Goal: Task Accomplishment & Management: Manage account settings

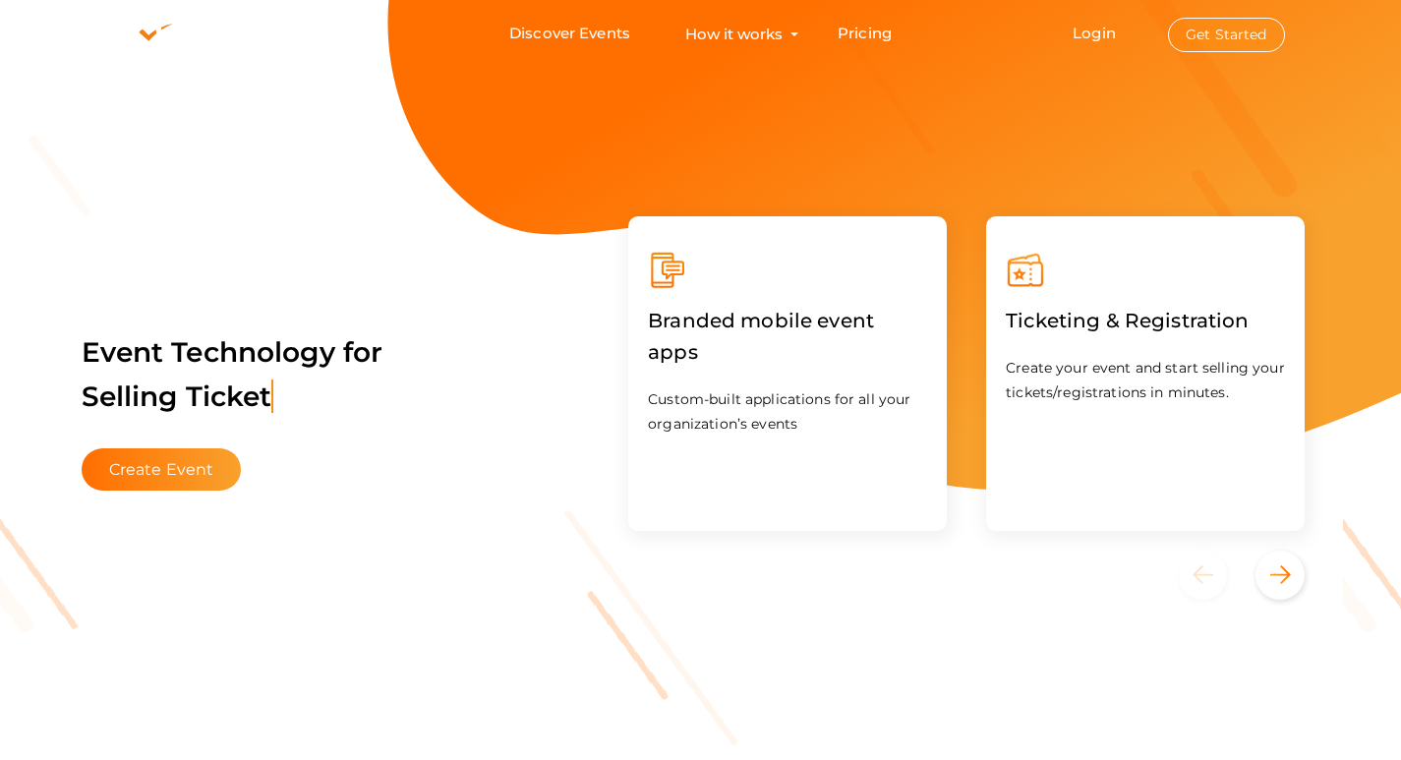
click at [1235, 40] on button "Get Started" at bounding box center [1226, 35] width 117 height 34
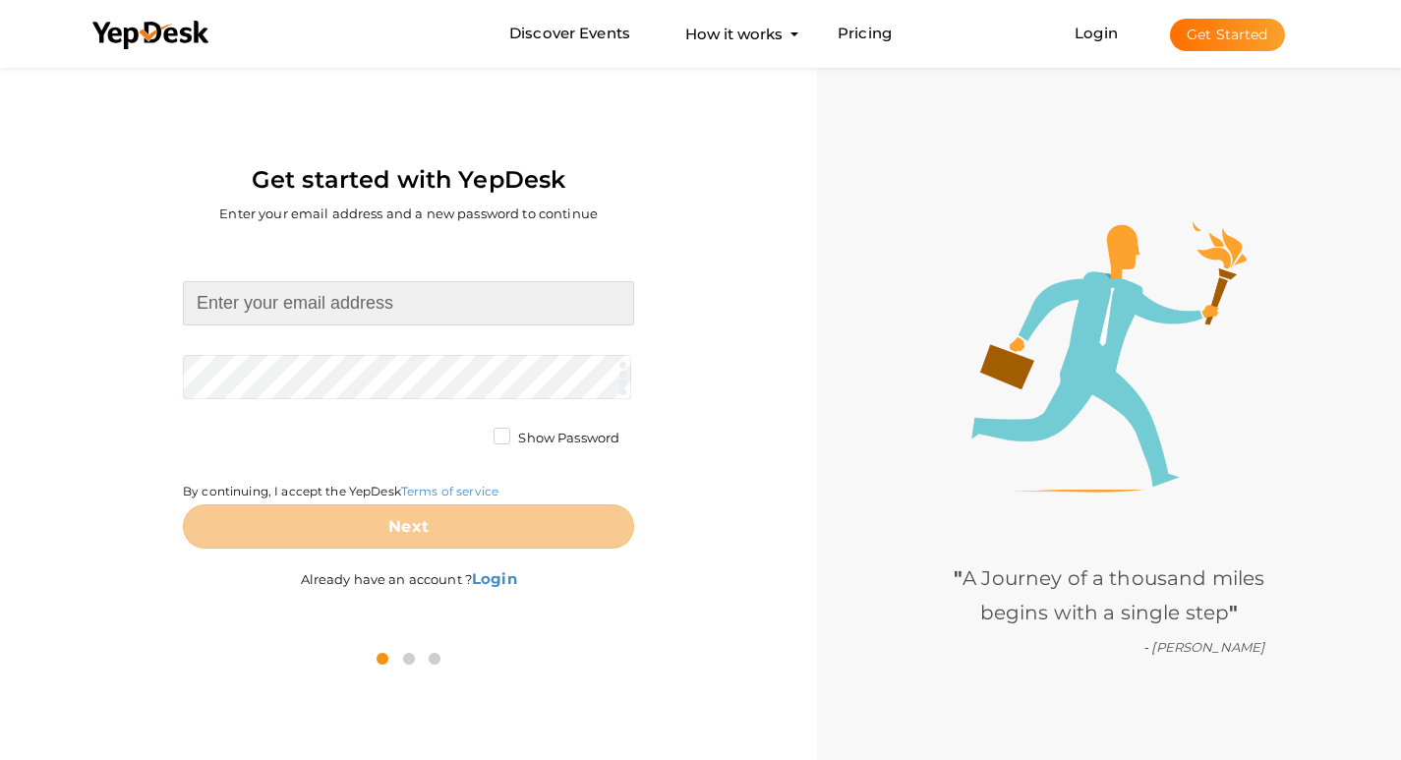
click at [345, 313] on input at bounding box center [408, 303] width 451 height 44
type input "[EMAIL_ADDRESS][DOMAIN_NAME]"
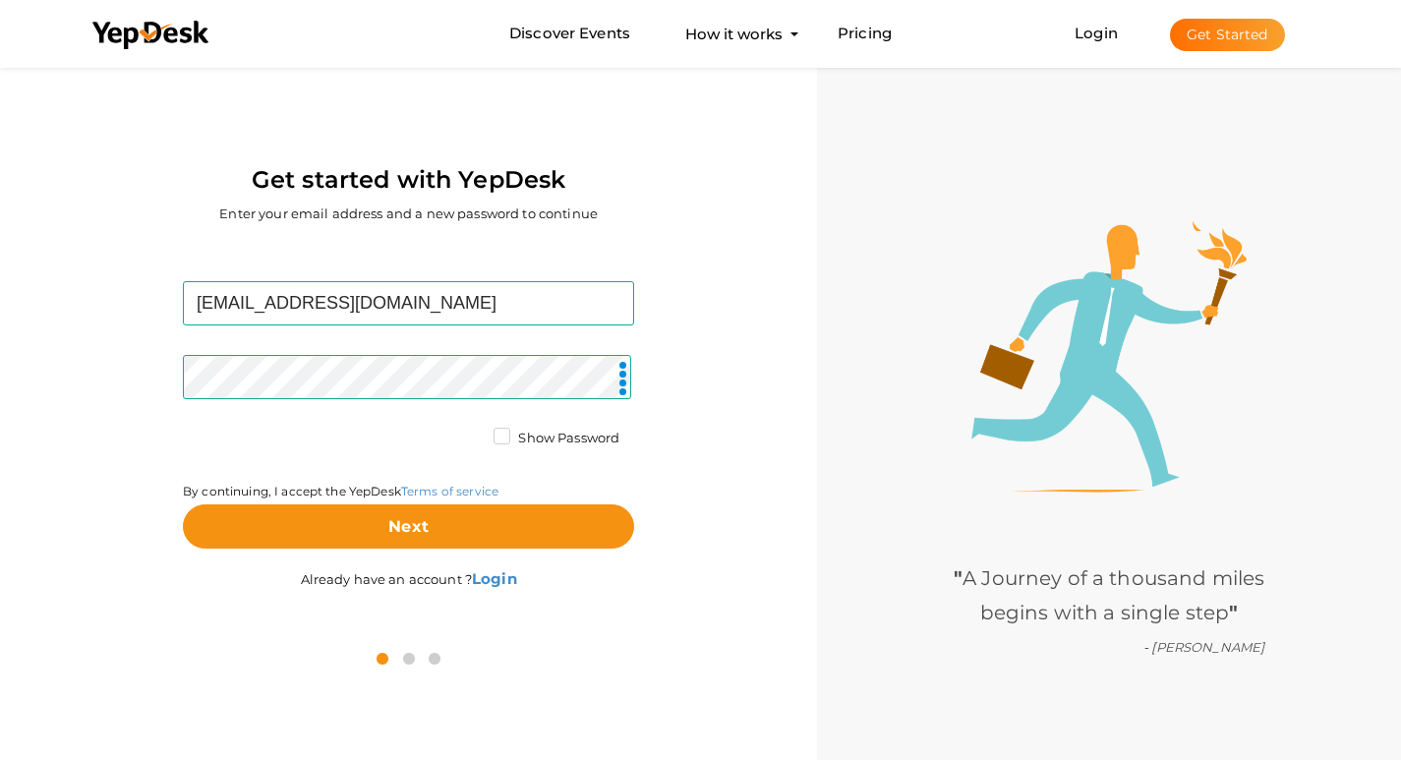
click at [501, 440] on label "Show Password" at bounding box center [557, 439] width 126 height 20
click at [474, 433] on input "Show Password" at bounding box center [474, 433] width 0 height 0
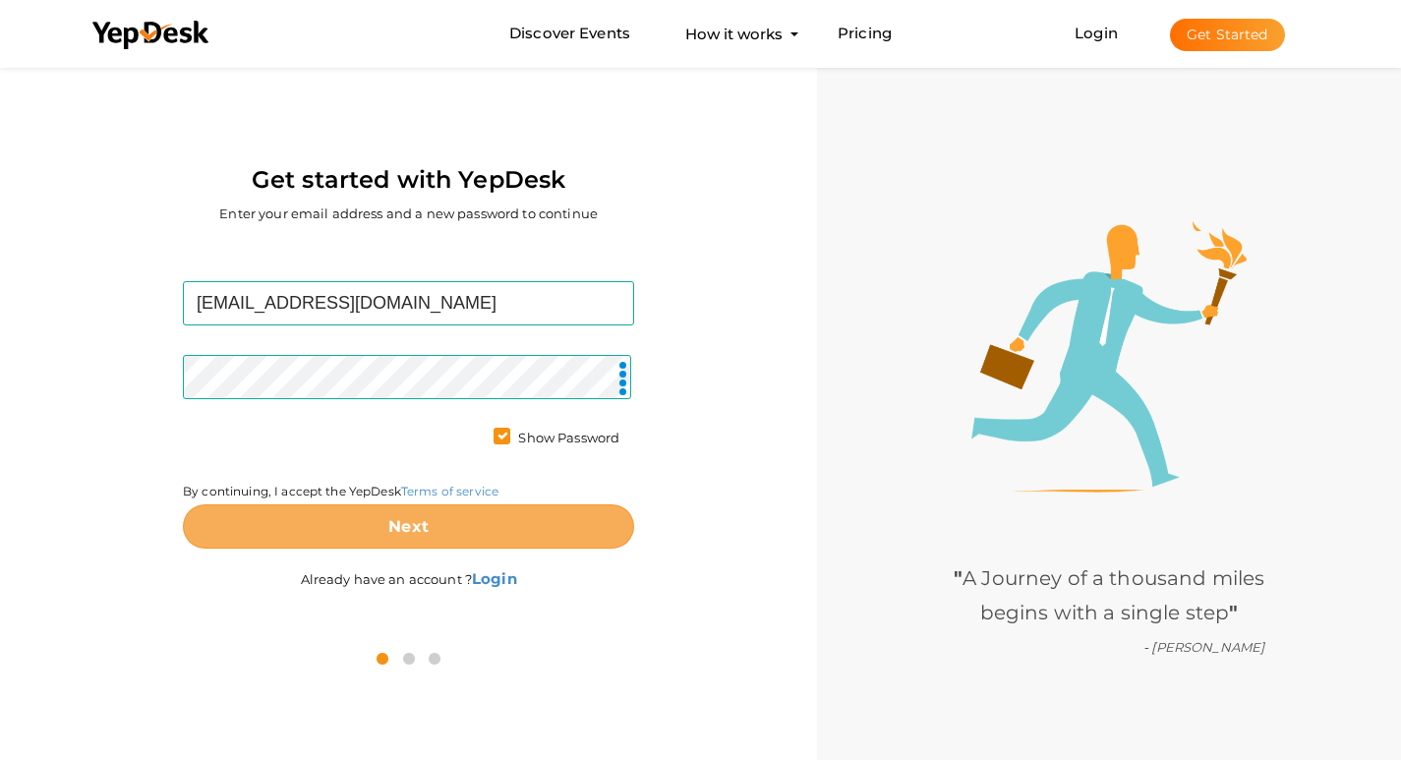
click at [490, 528] on button "Next" at bounding box center [408, 526] width 451 height 44
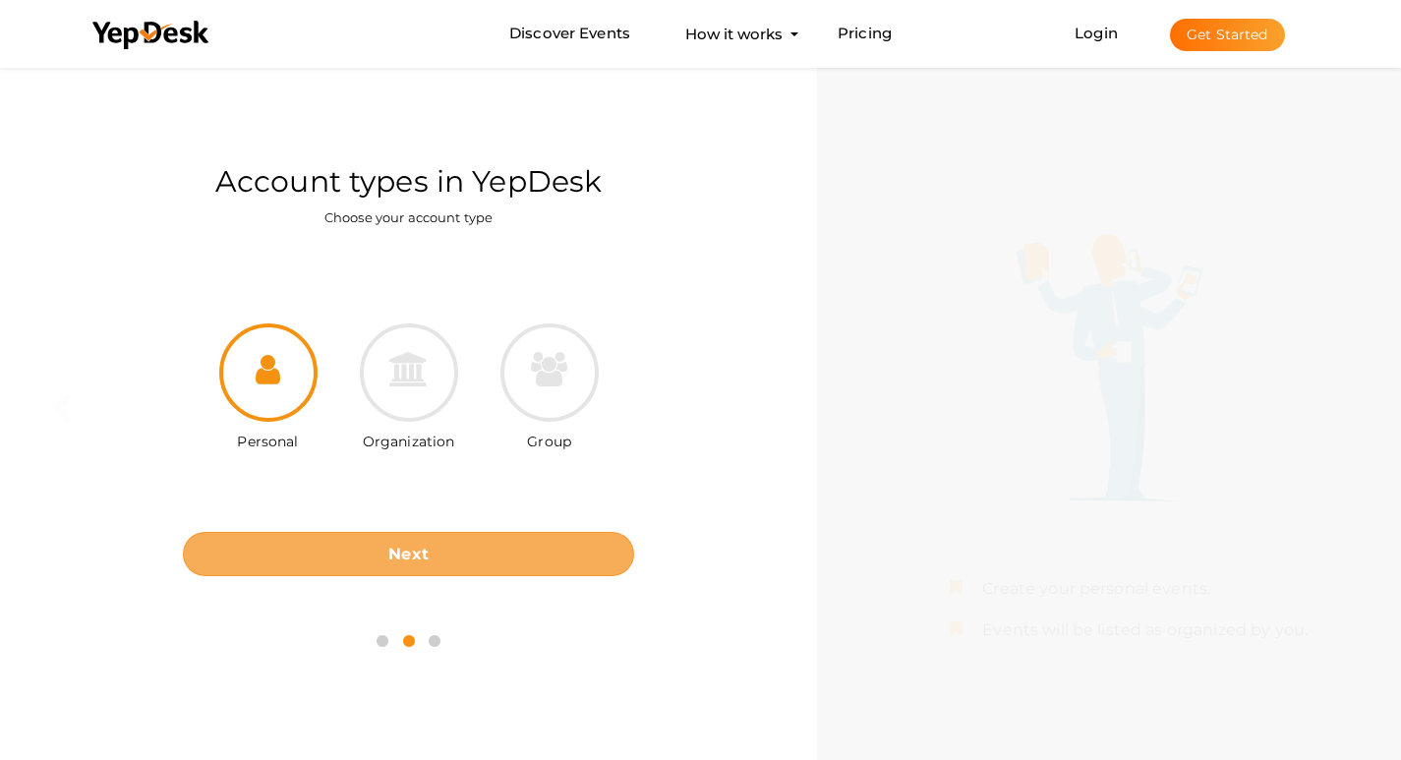
click at [487, 567] on button "Next" at bounding box center [408, 554] width 451 height 44
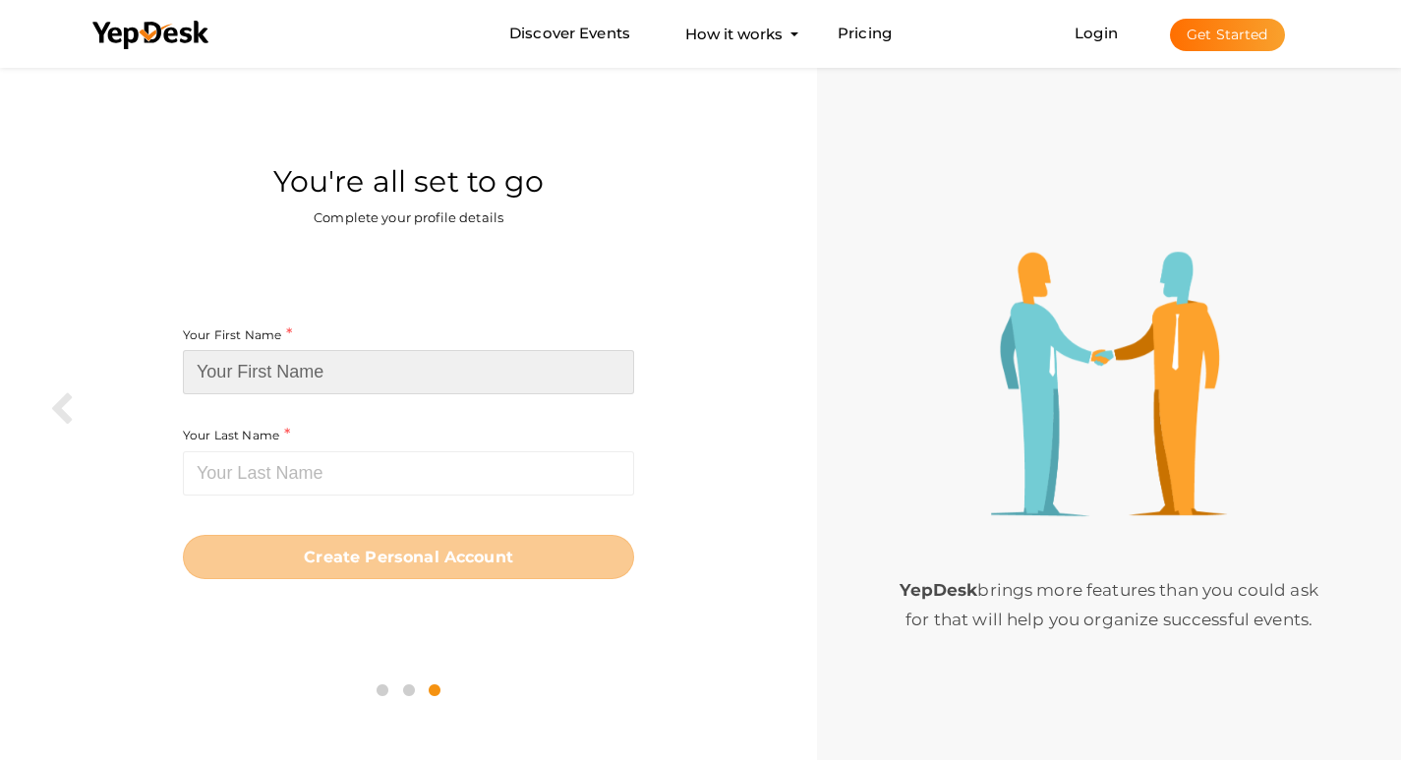
click at [386, 354] on input at bounding box center [408, 372] width 451 height 44
paste input "NeoLiv Panvel"
click at [281, 379] on input "NeoLiv Panvel" at bounding box center [408, 372] width 451 height 44
click at [280, 378] on input "NeoLiv Panvel" at bounding box center [408, 372] width 451 height 44
type input "NeoLiv"
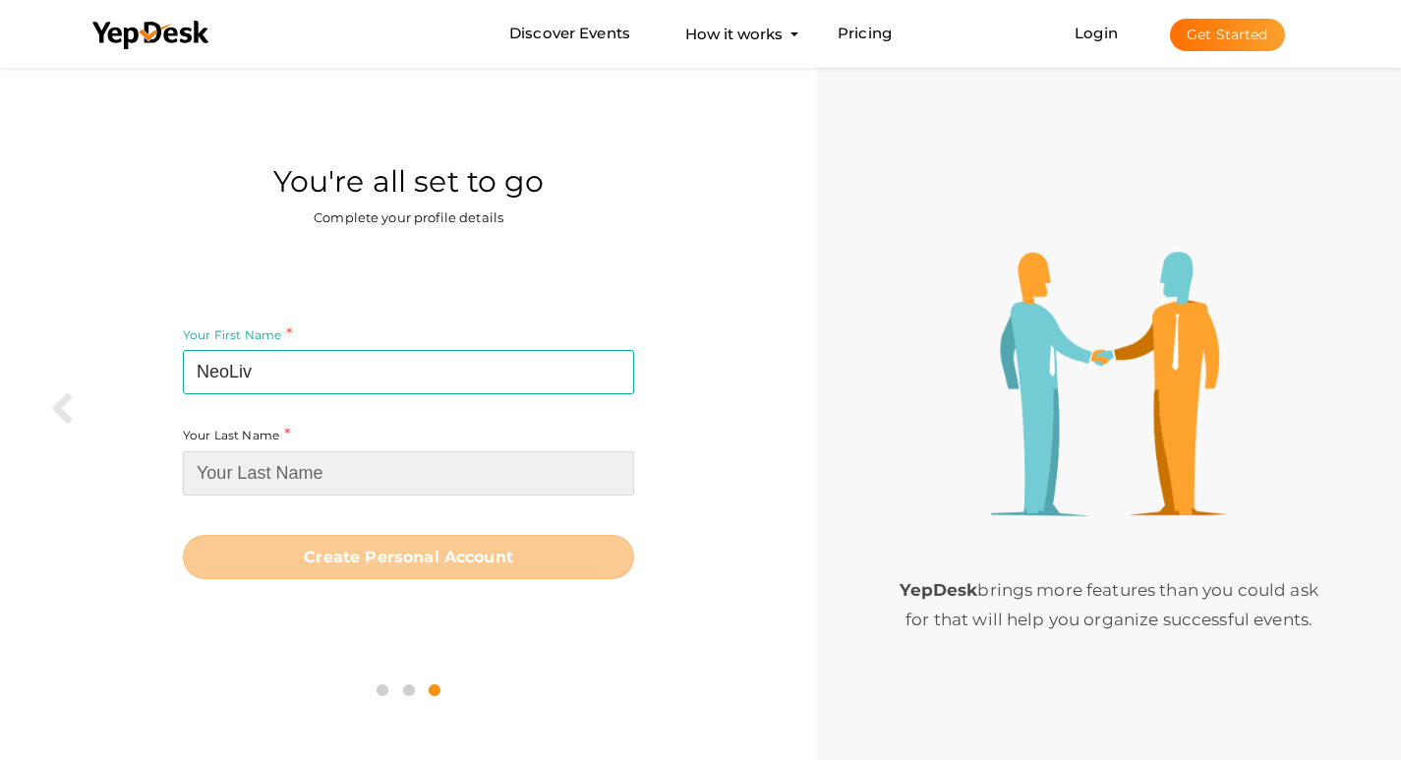
click at [279, 472] on input at bounding box center [408, 473] width 451 height 44
paste input "Panvel"
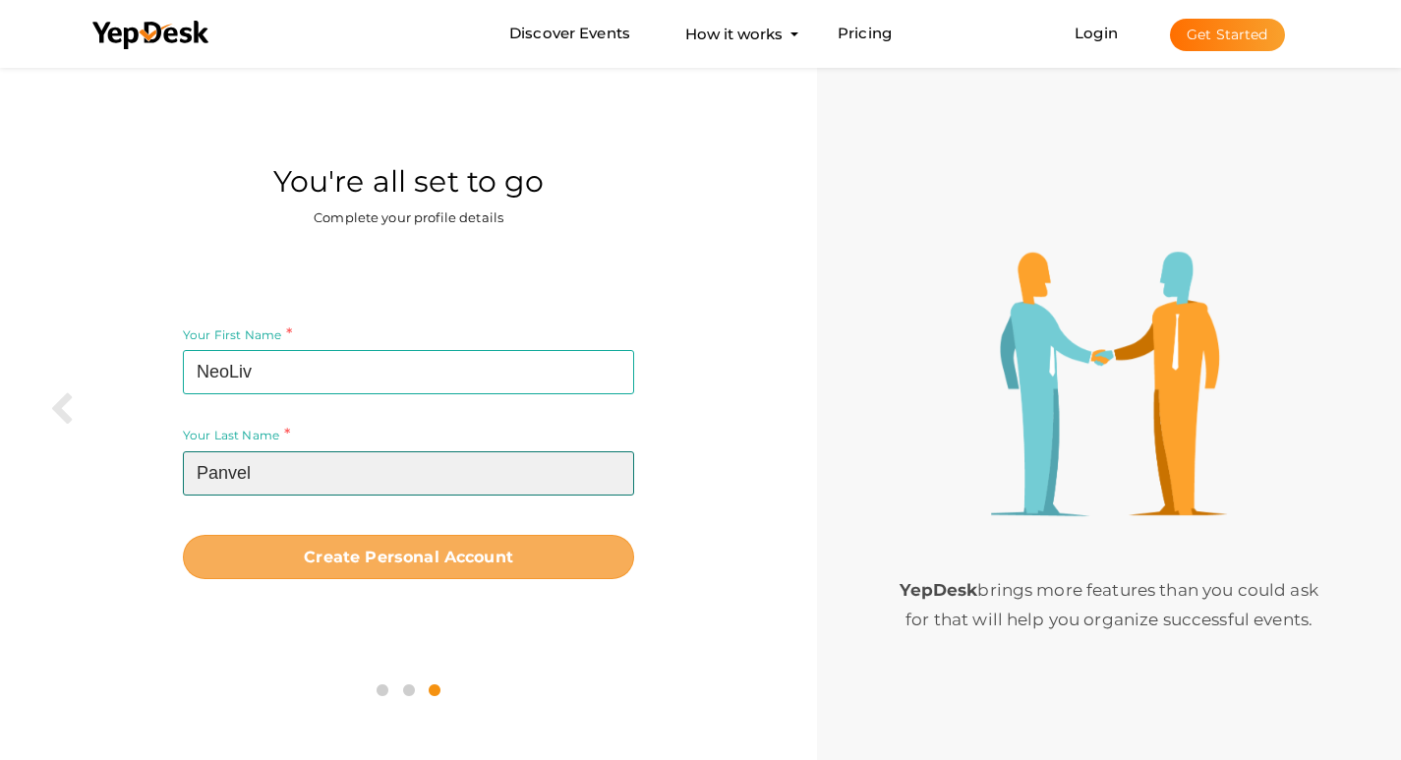
type input "Panvel"
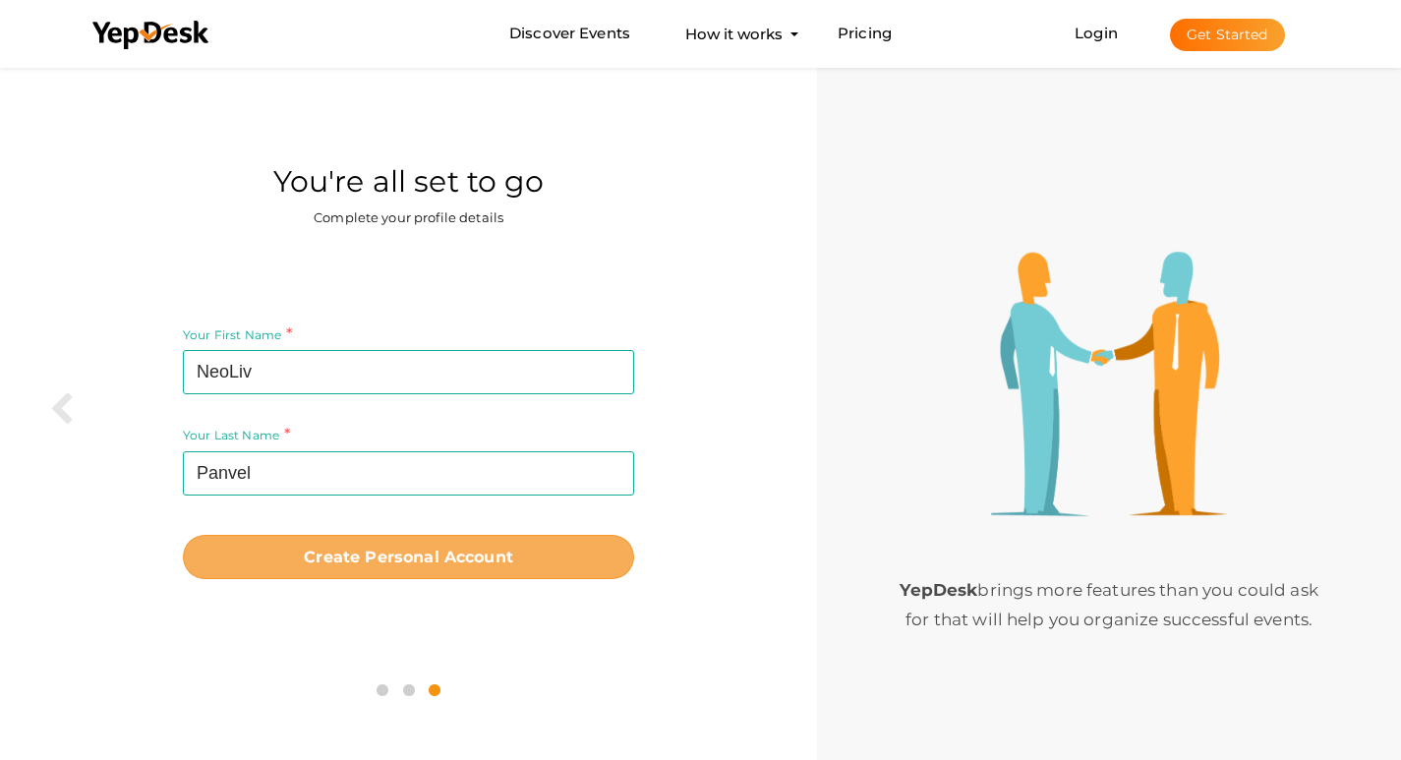
click at [402, 572] on button "Create Personal Account" at bounding box center [408, 557] width 451 height 44
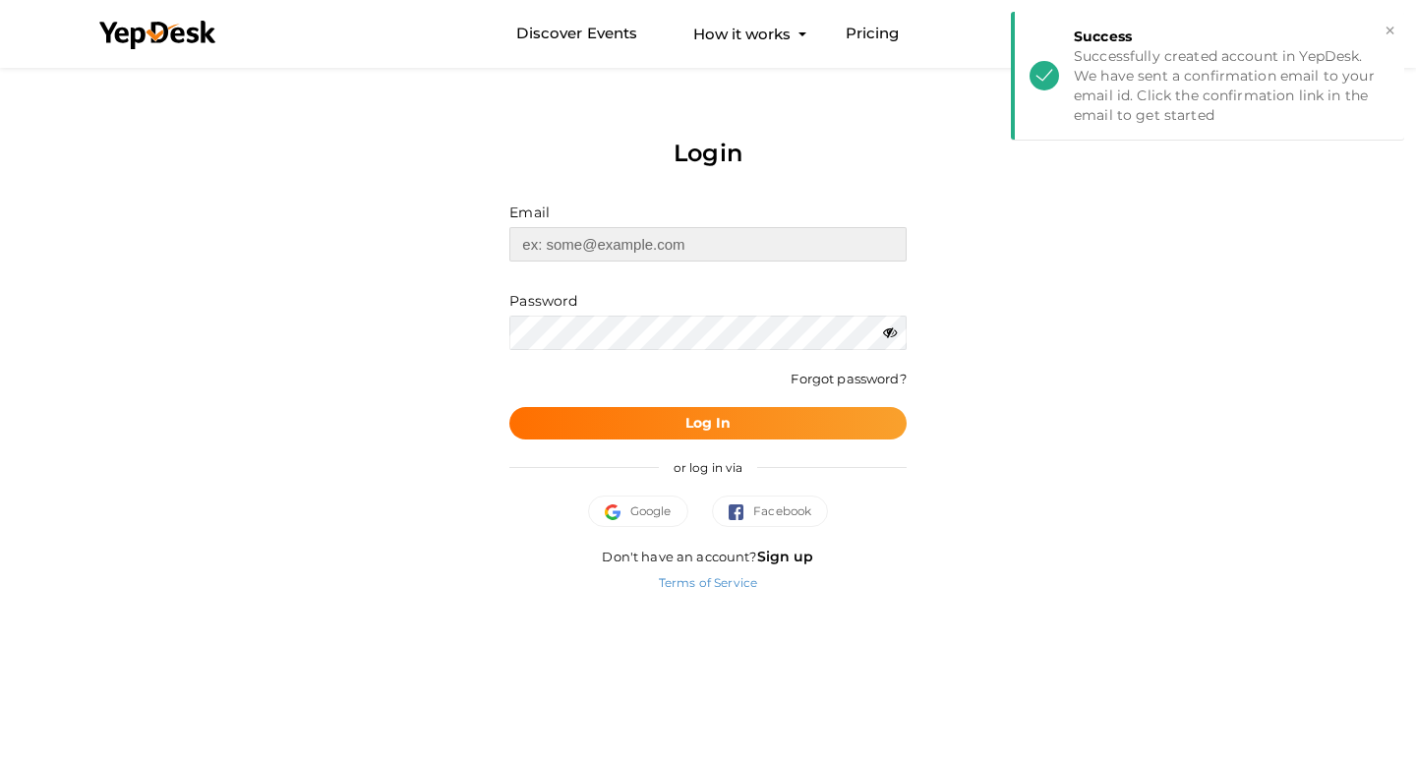
type input "neolivpanvel@gmail.com"
click at [800, 421] on button "Log In" at bounding box center [707, 423] width 396 height 32
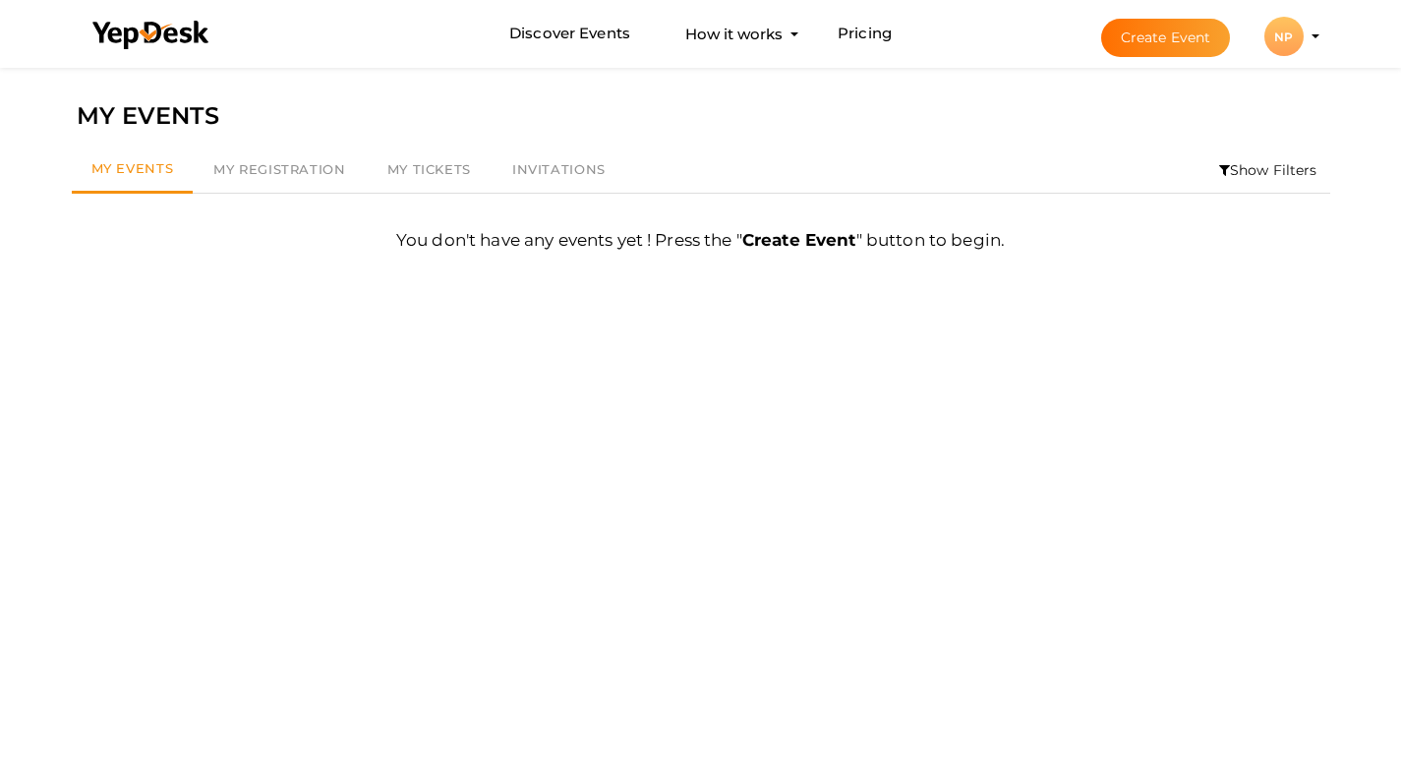
click at [1301, 37] on div "NP" at bounding box center [1284, 36] width 39 height 39
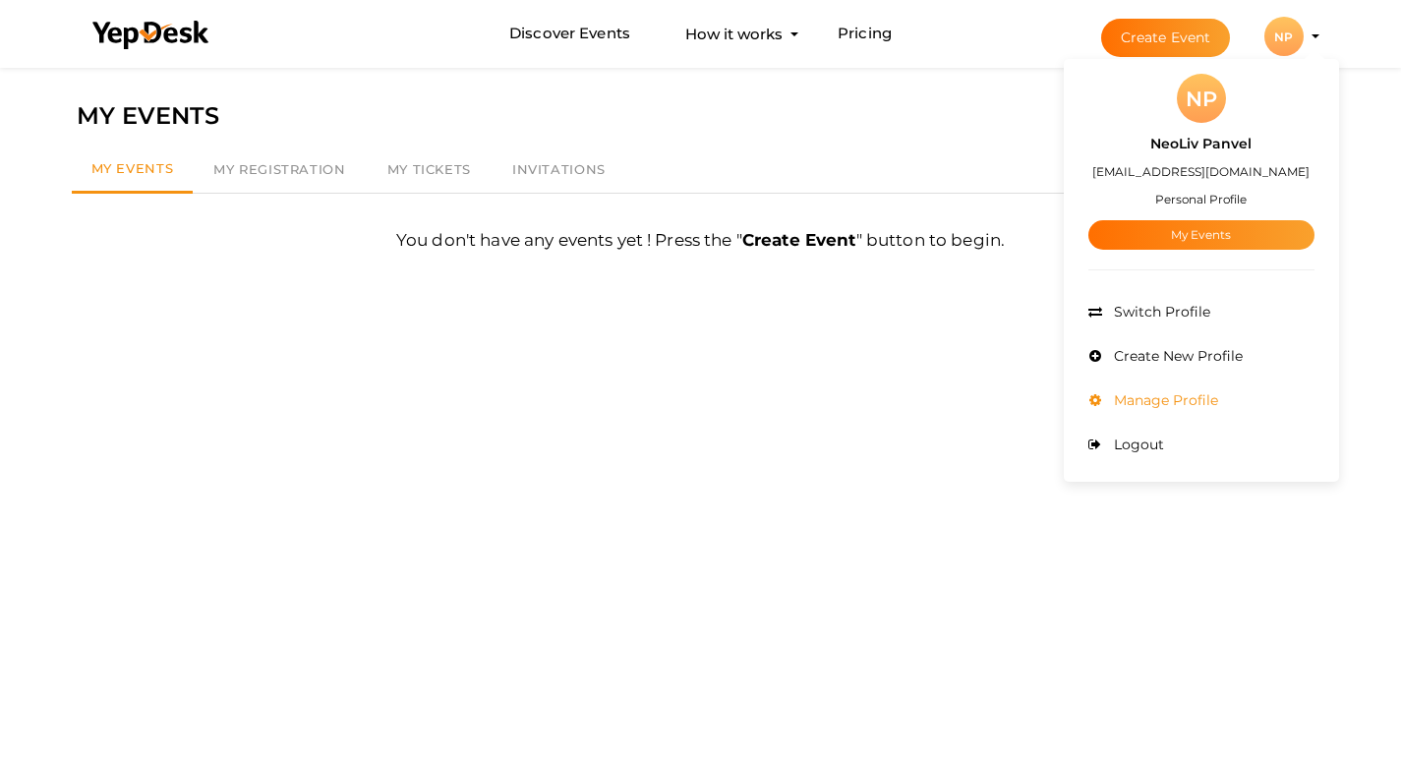
click at [1149, 408] on span "Manage Profile" at bounding box center [1163, 400] width 109 height 18
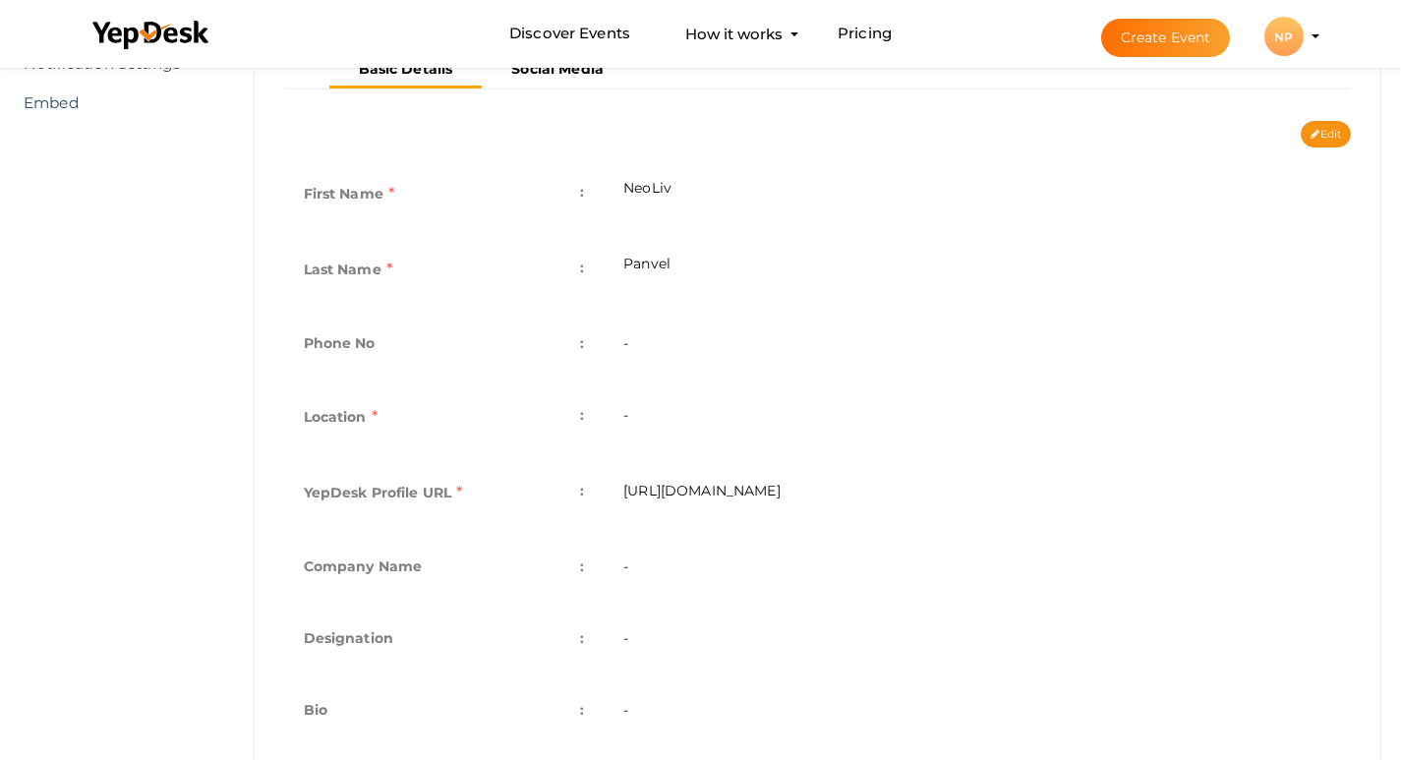
scroll to position [349, 0]
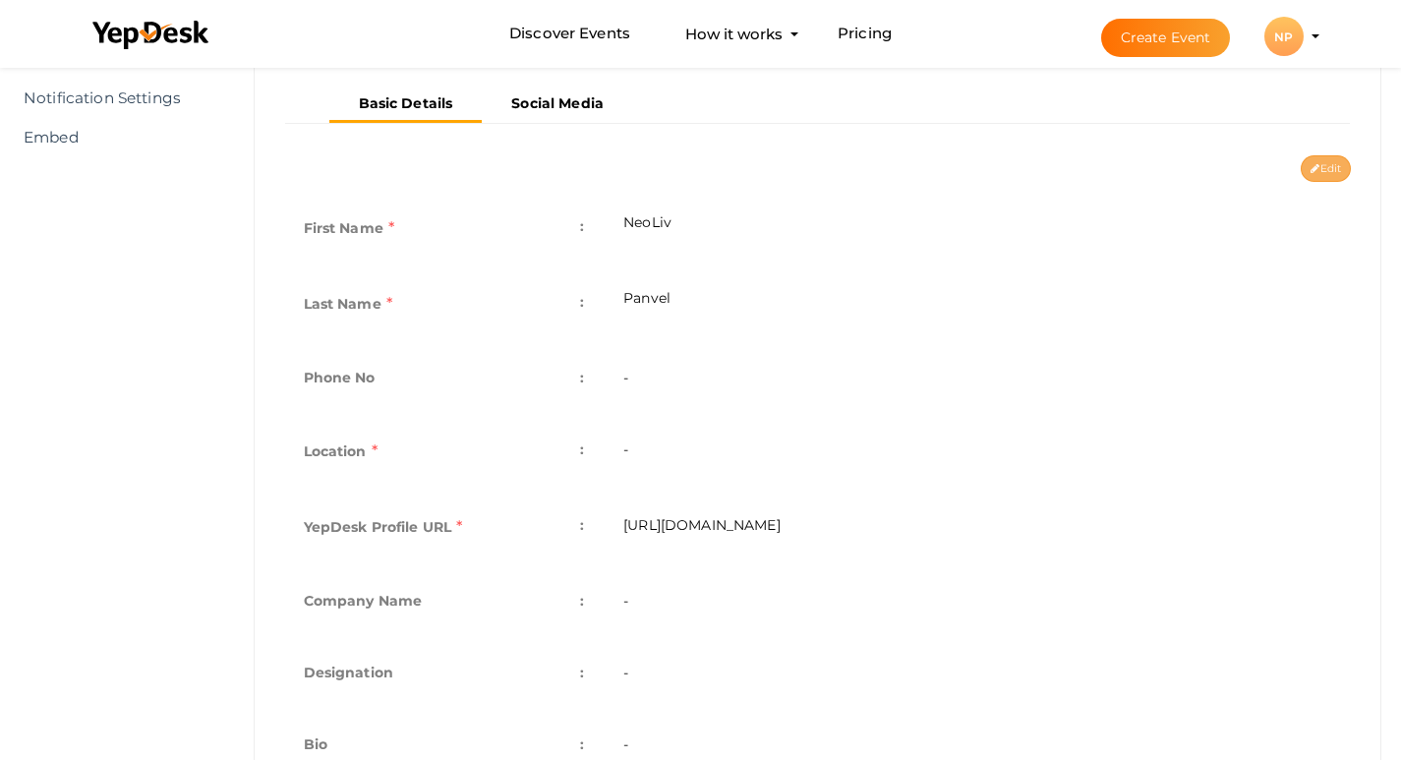
click at [1325, 171] on button "Edit" at bounding box center [1326, 168] width 50 height 27
type input "NeoLiv"
type input "Panvel"
type input "neoliv-panvel"
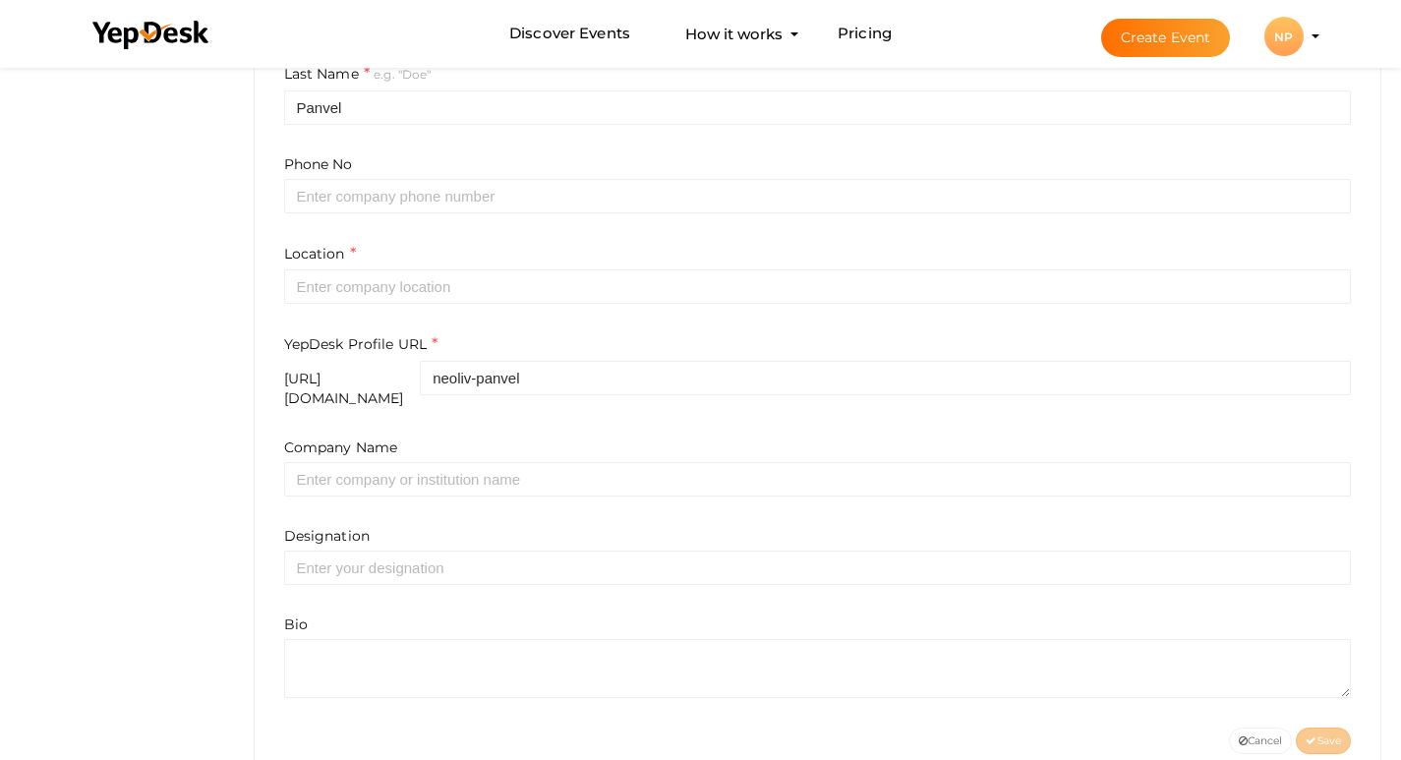
scroll to position [596, 0]
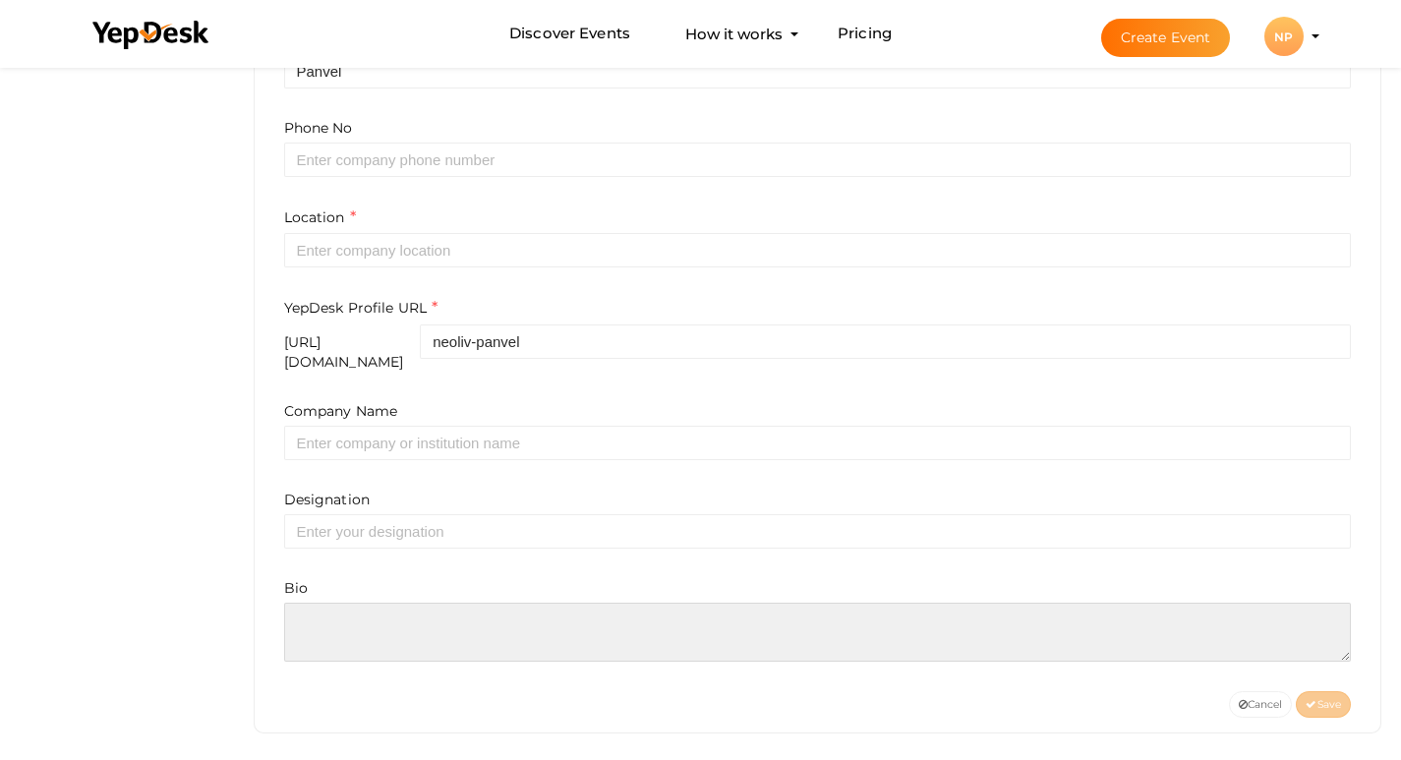
click at [408, 630] on textarea at bounding box center [818, 632] width 1068 height 59
paste textarea "NeoLiv Panvel is a residential project in Panvel Navi Mumbai that brings togeth…"
type textarea "NeoLiv Panvel is a residential project in Panvel Navi Mumbai that brings togeth…"
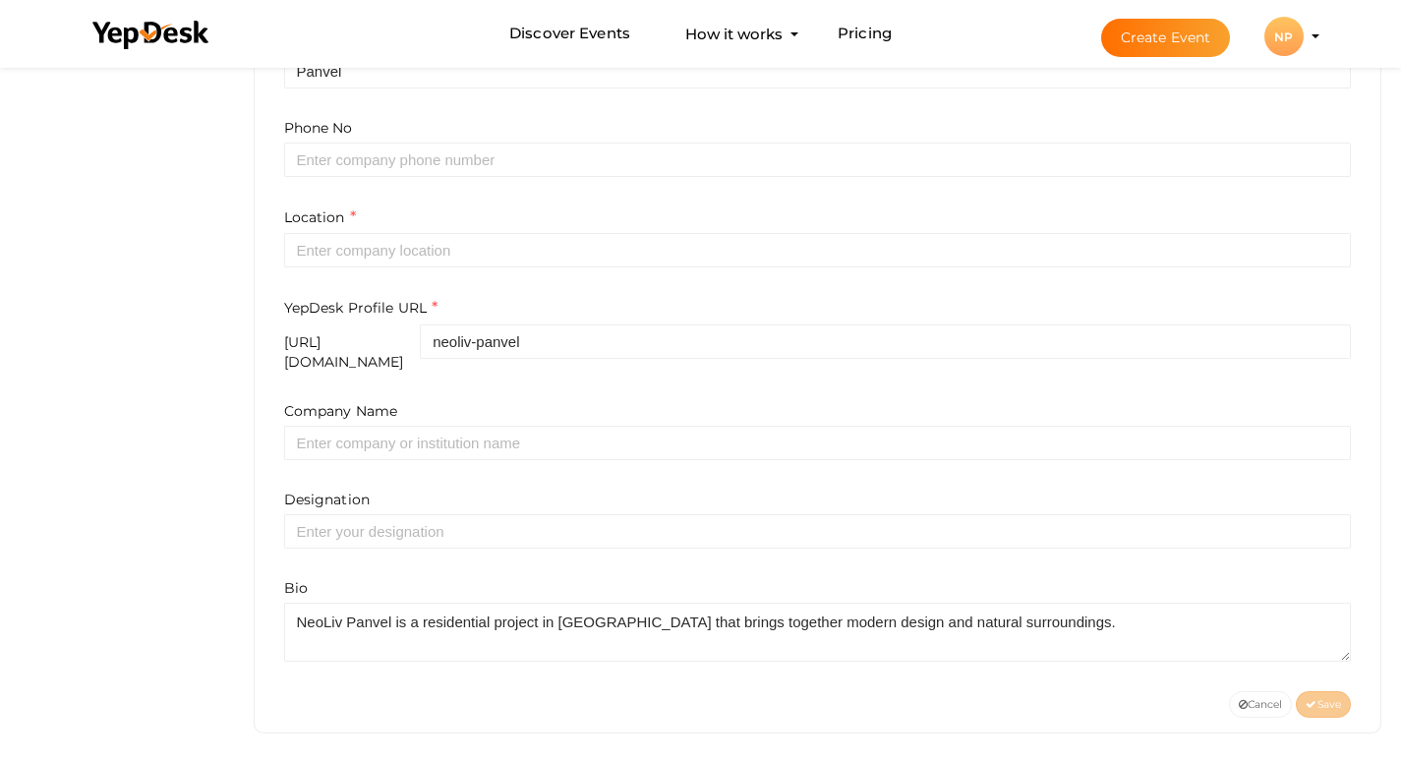
click at [1089, 721] on div "Profile Details View & Update your Profile Details NP NeoLiv Panvel neolivpanve…" at bounding box center [818, 125] width 1129 height 1216
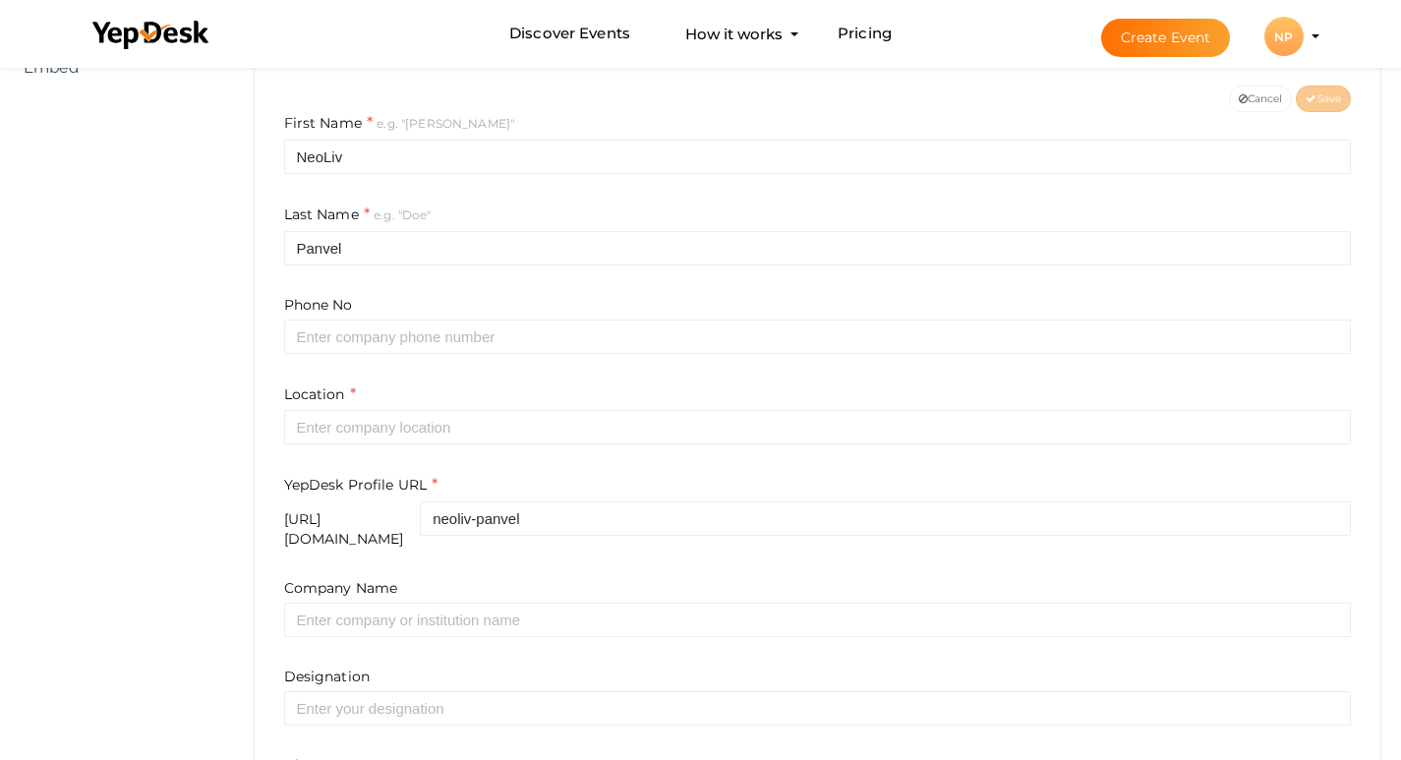
scroll to position [399, 0]
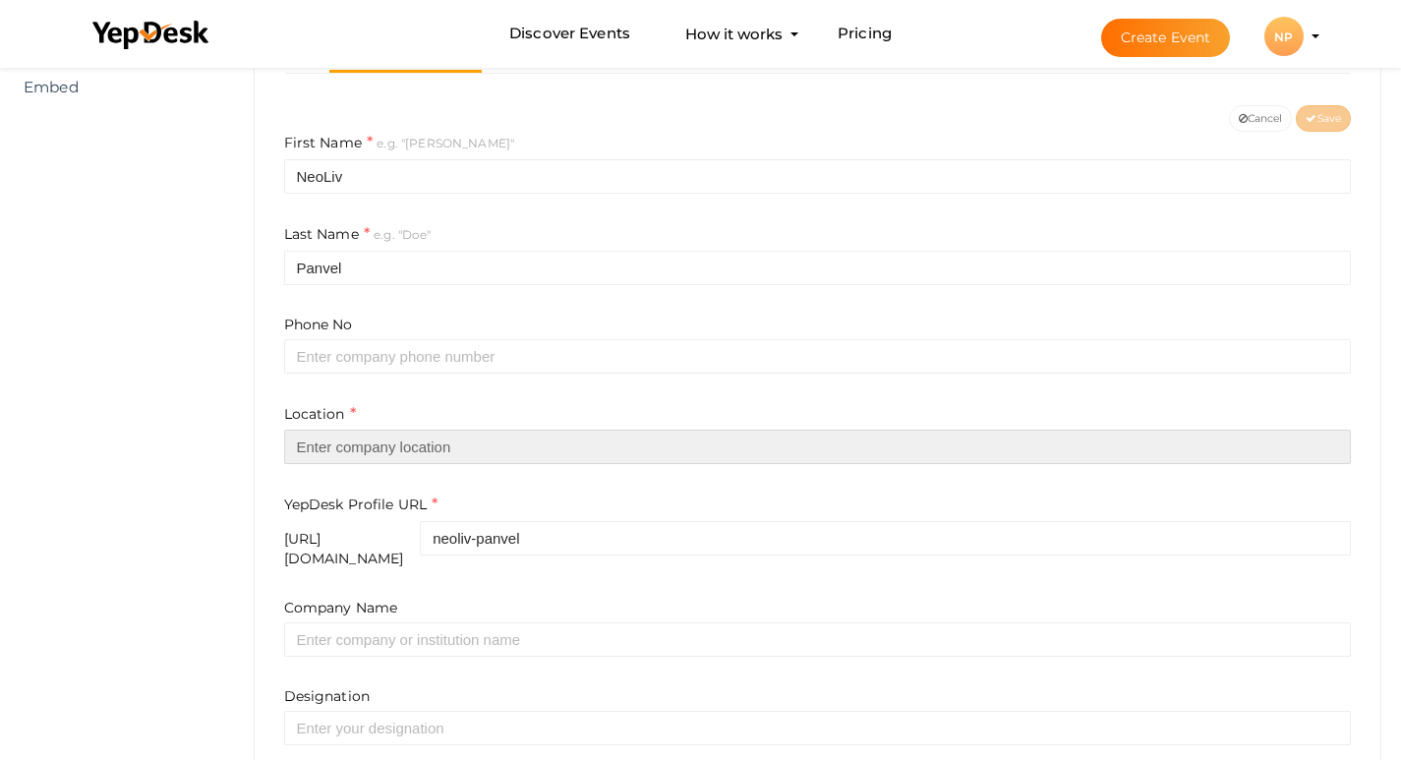
click at [347, 454] on input "text" at bounding box center [818, 447] width 1068 height 34
paste input "Maharashtra"
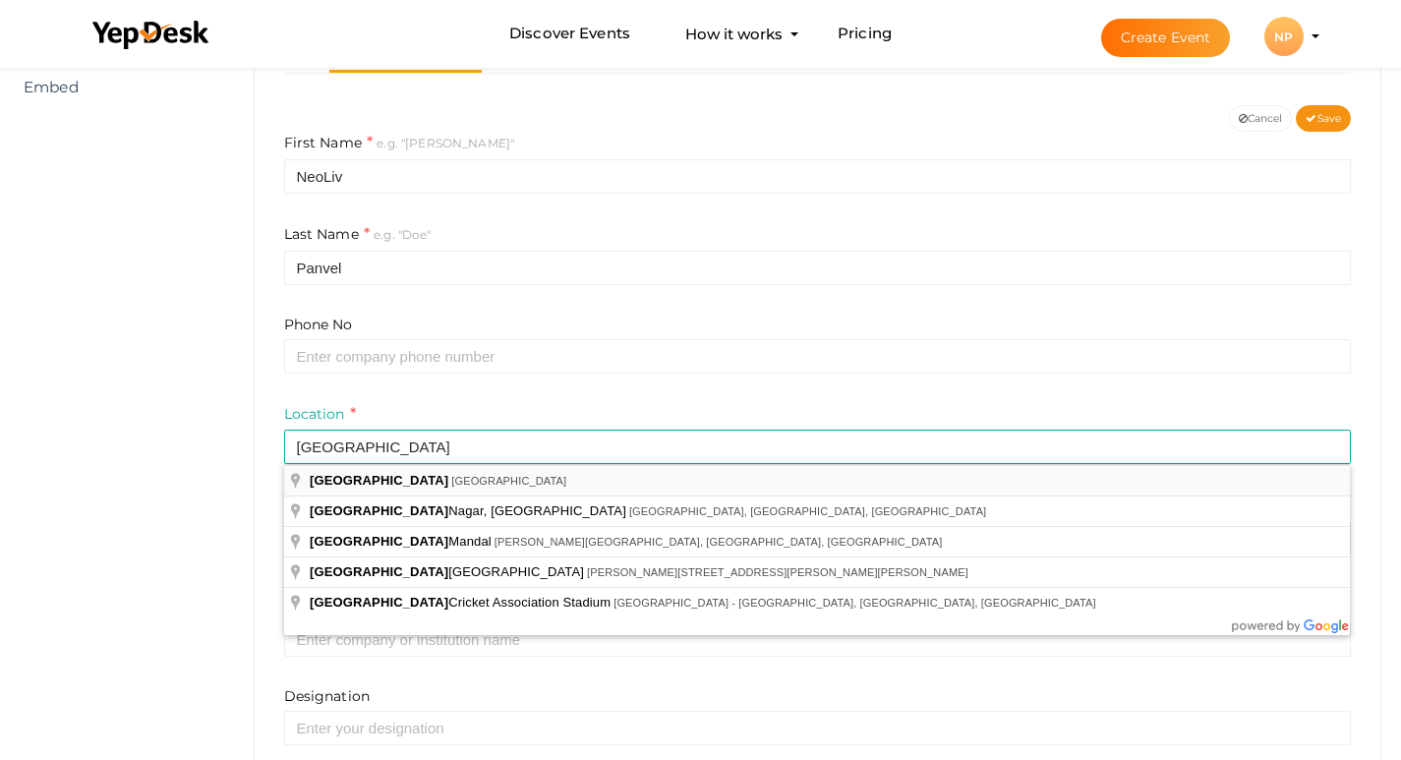
type input "[GEOGRAPHIC_DATA], [GEOGRAPHIC_DATA]"
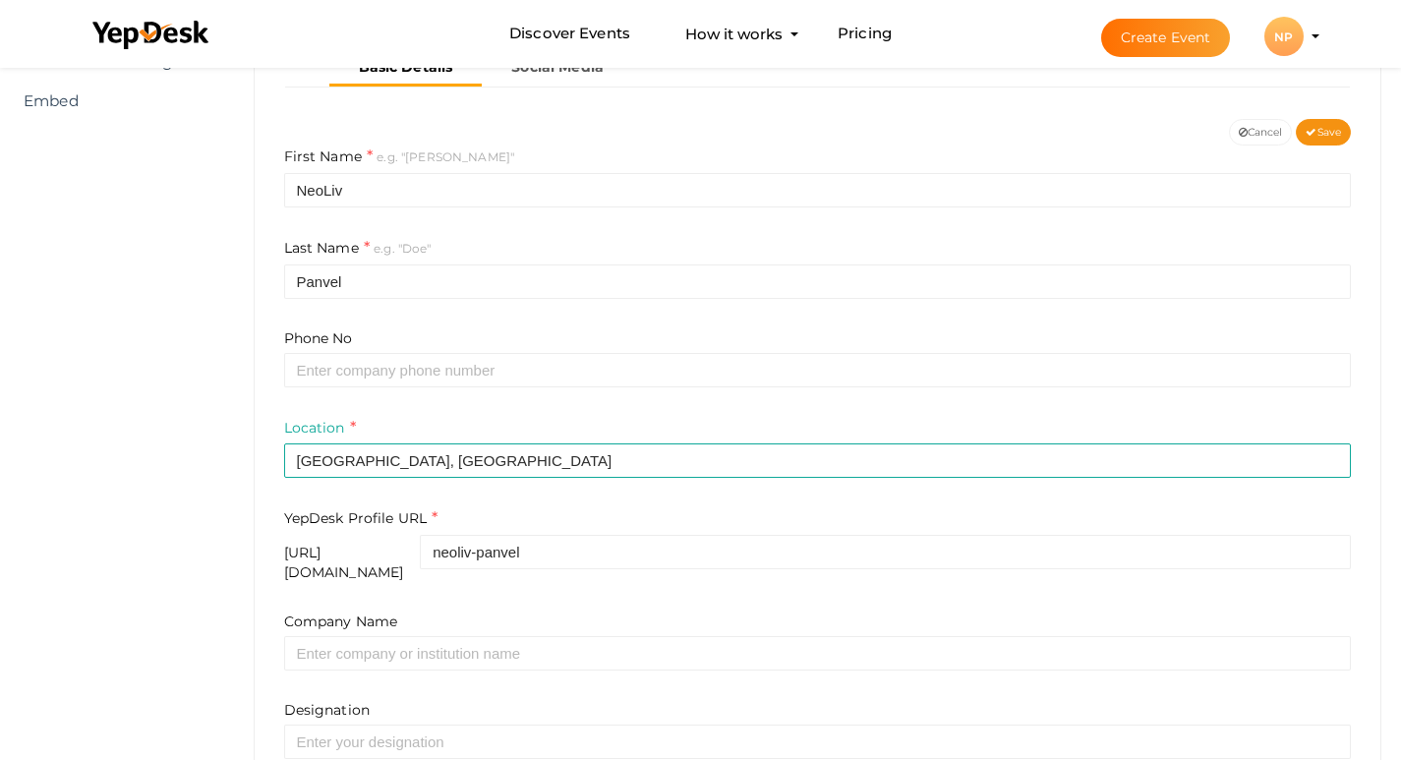
scroll to position [203, 0]
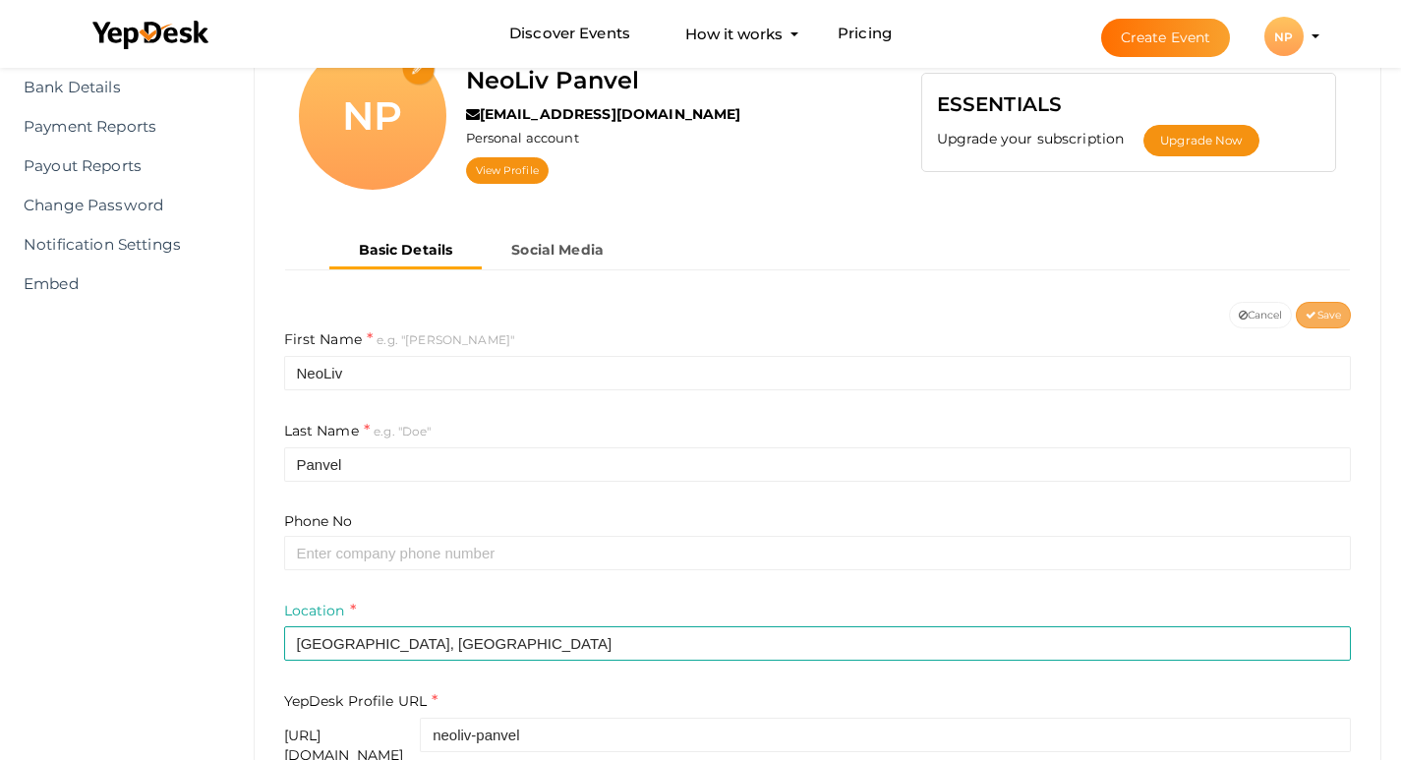
click at [1324, 324] on button "Save" at bounding box center [1323, 315] width 55 height 27
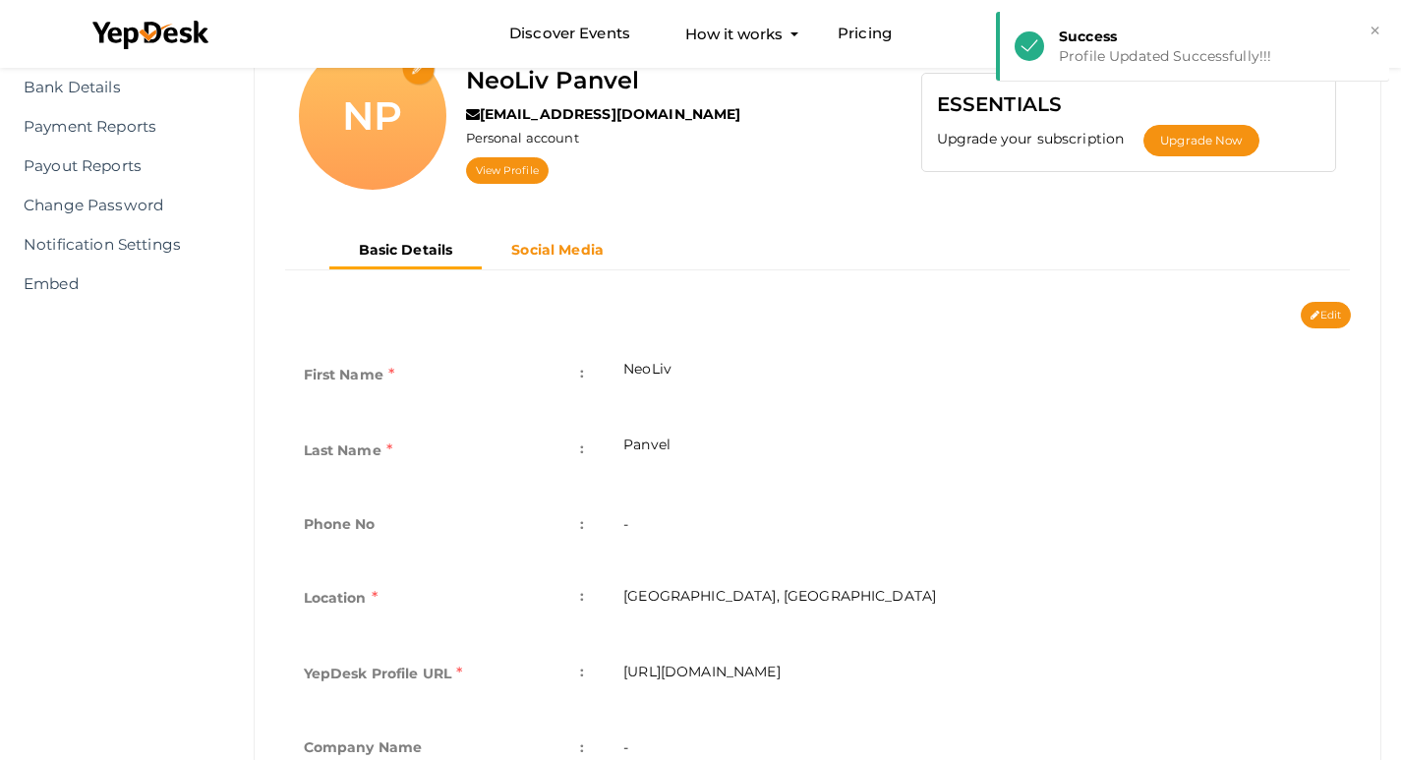
click at [539, 251] on b "Social Media" at bounding box center [557, 250] width 92 height 18
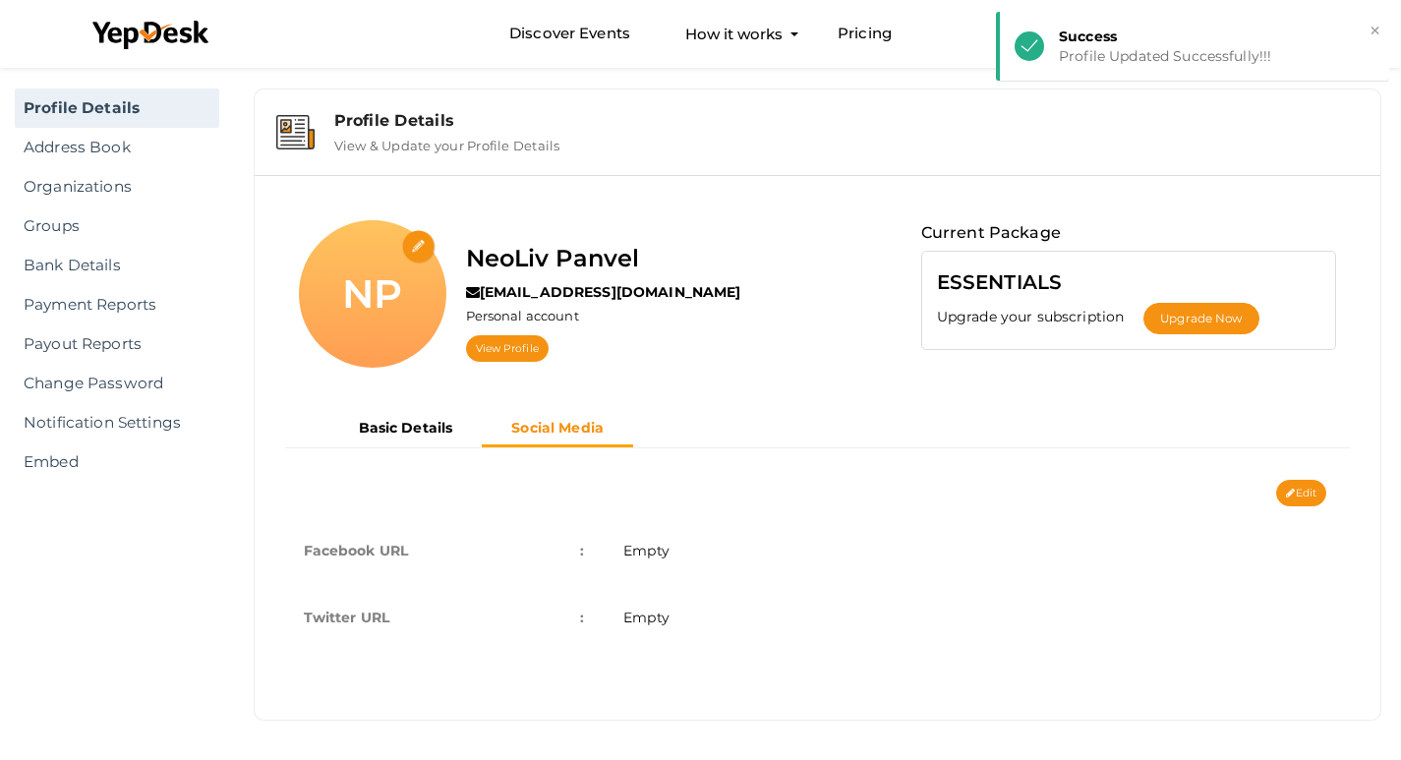
scroll to position [25, 0]
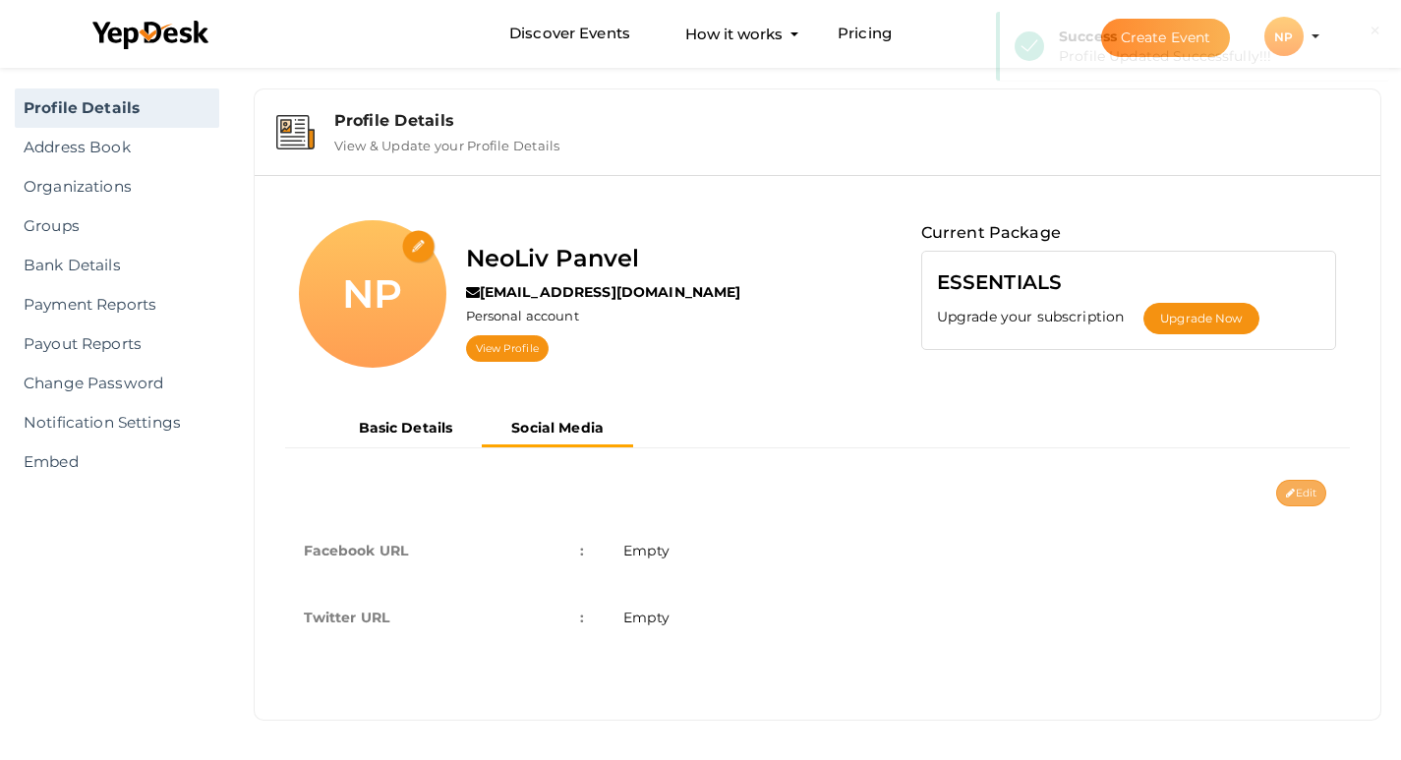
click at [1317, 490] on button "Edit" at bounding box center [1301, 493] width 50 height 27
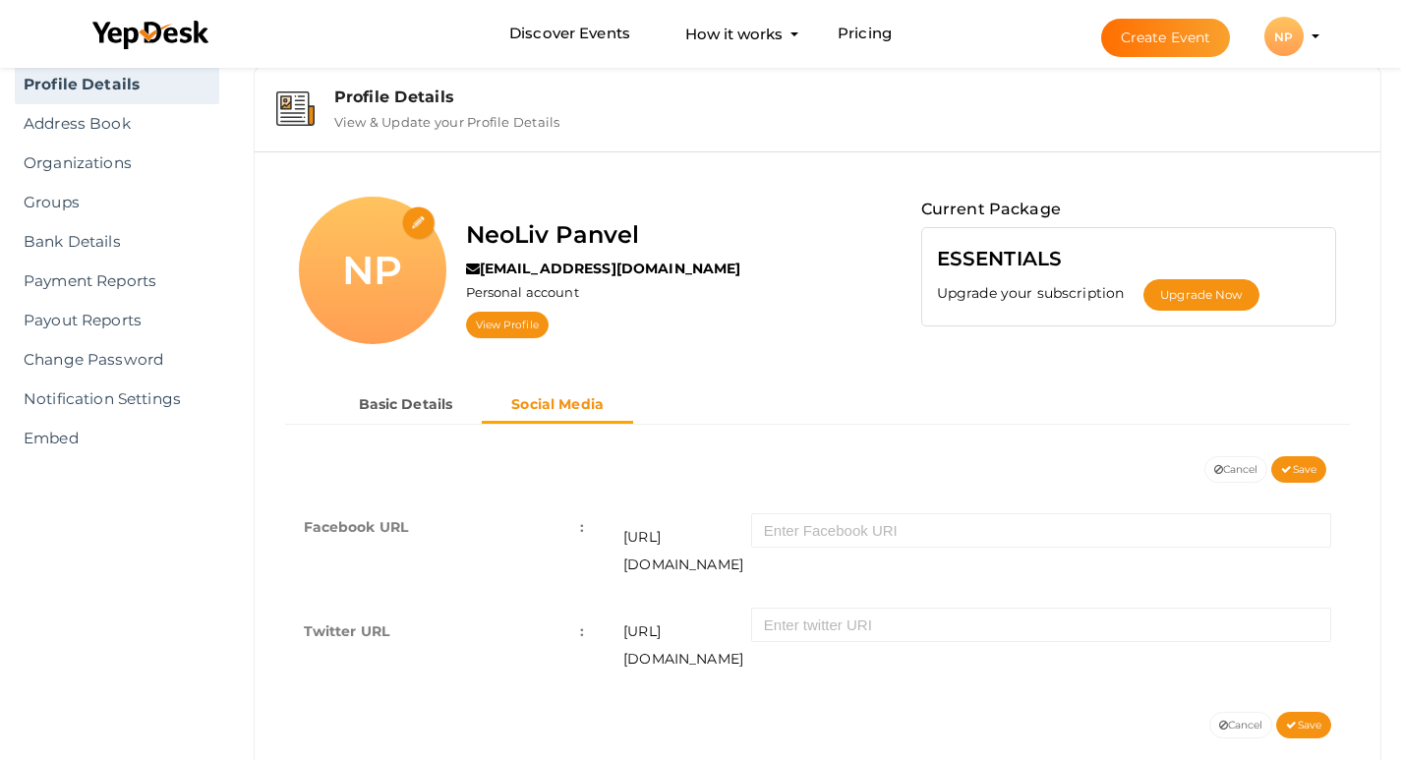
scroll to position [61, 0]
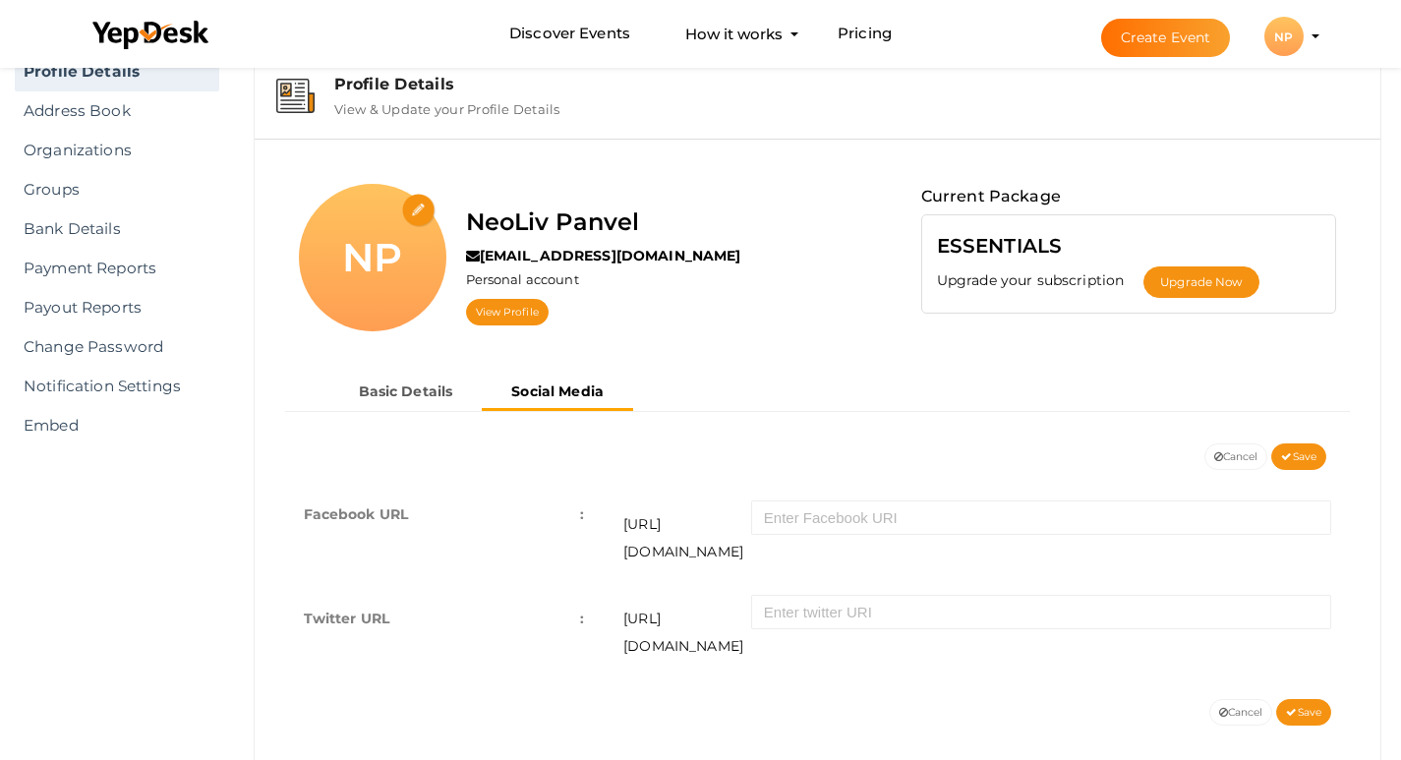
click at [821, 605] on td "https://twitter.com/" at bounding box center [977, 632] width 747 height 94
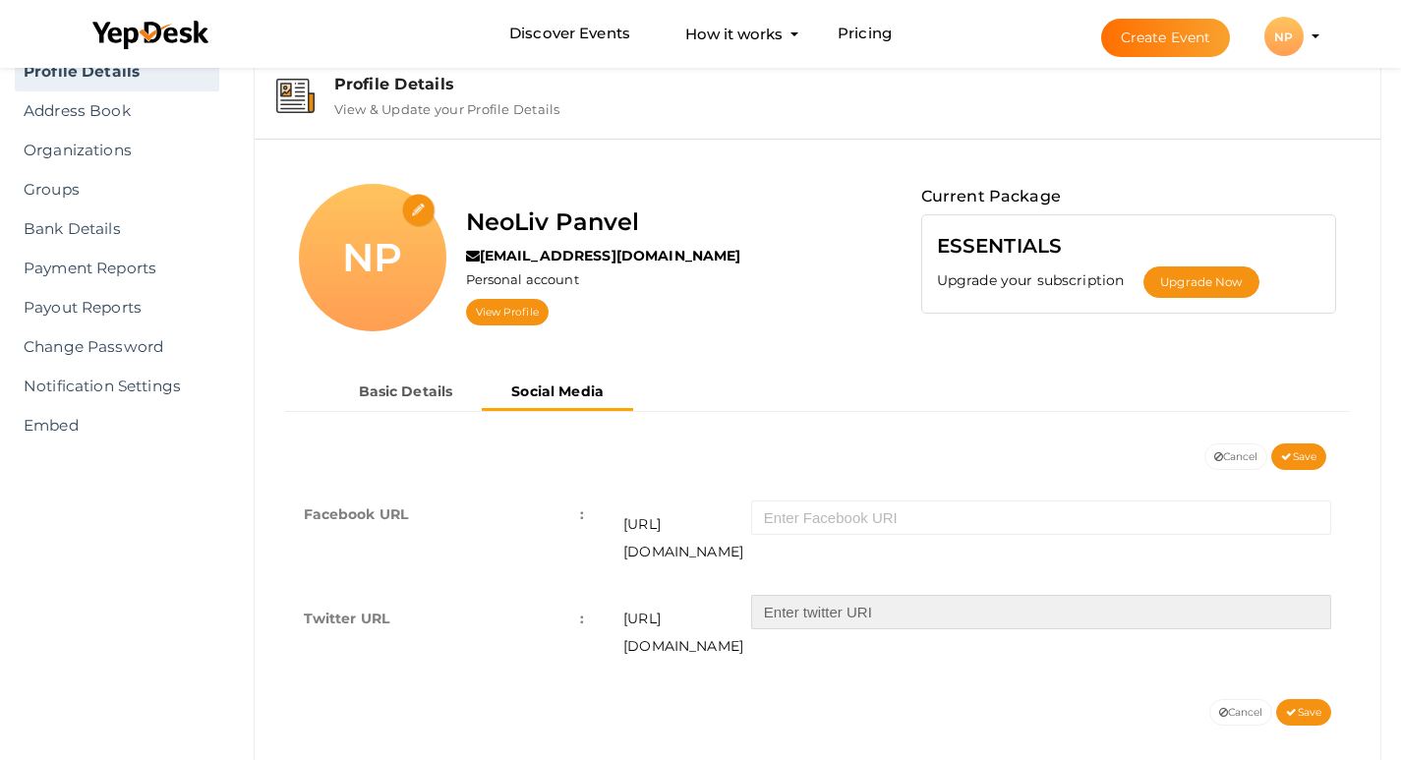
click at [825, 596] on input "text" at bounding box center [1041, 612] width 580 height 34
paste input "https://x.com/IndiabullsG"
type input "https://x.com/IndiabullsG"
click at [1306, 706] on span "Save" at bounding box center [1303, 712] width 35 height 13
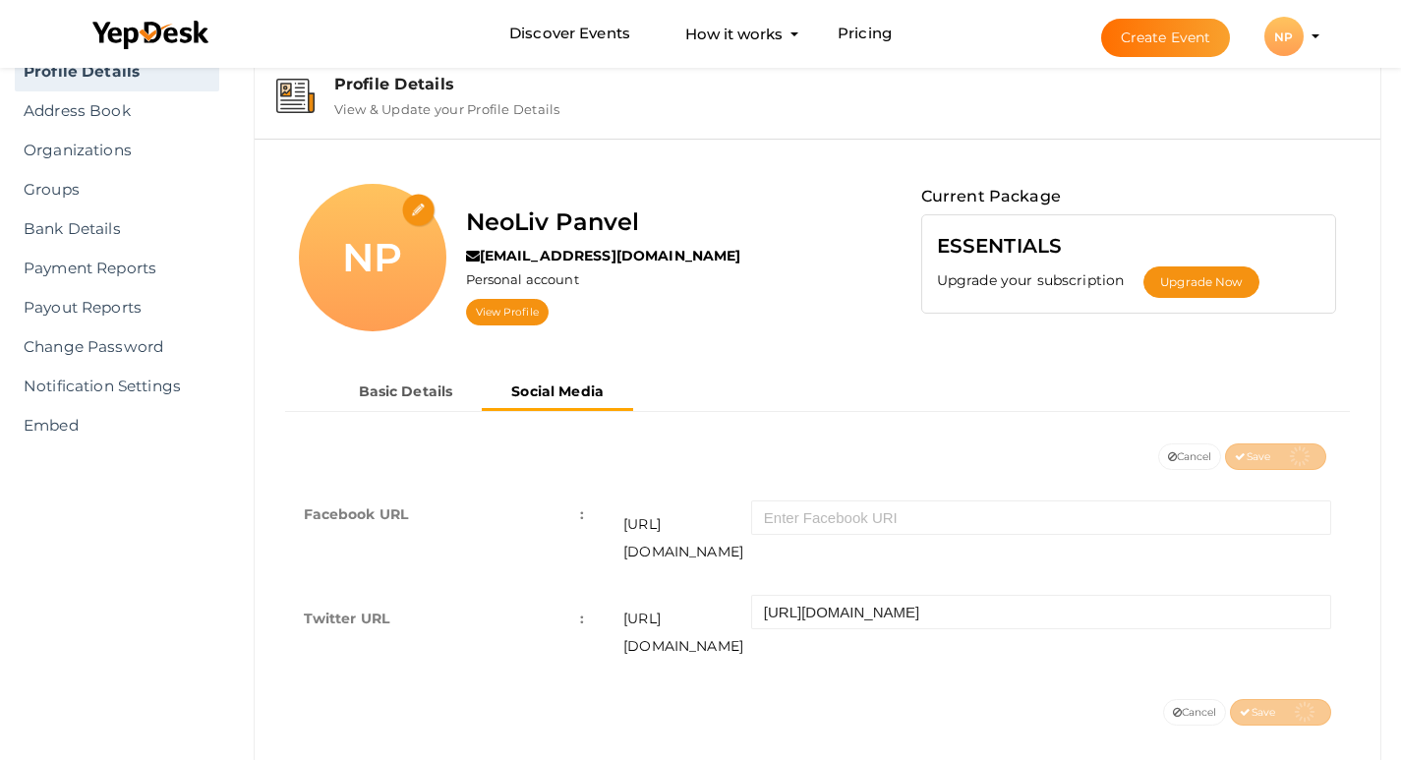
scroll to position [25, 0]
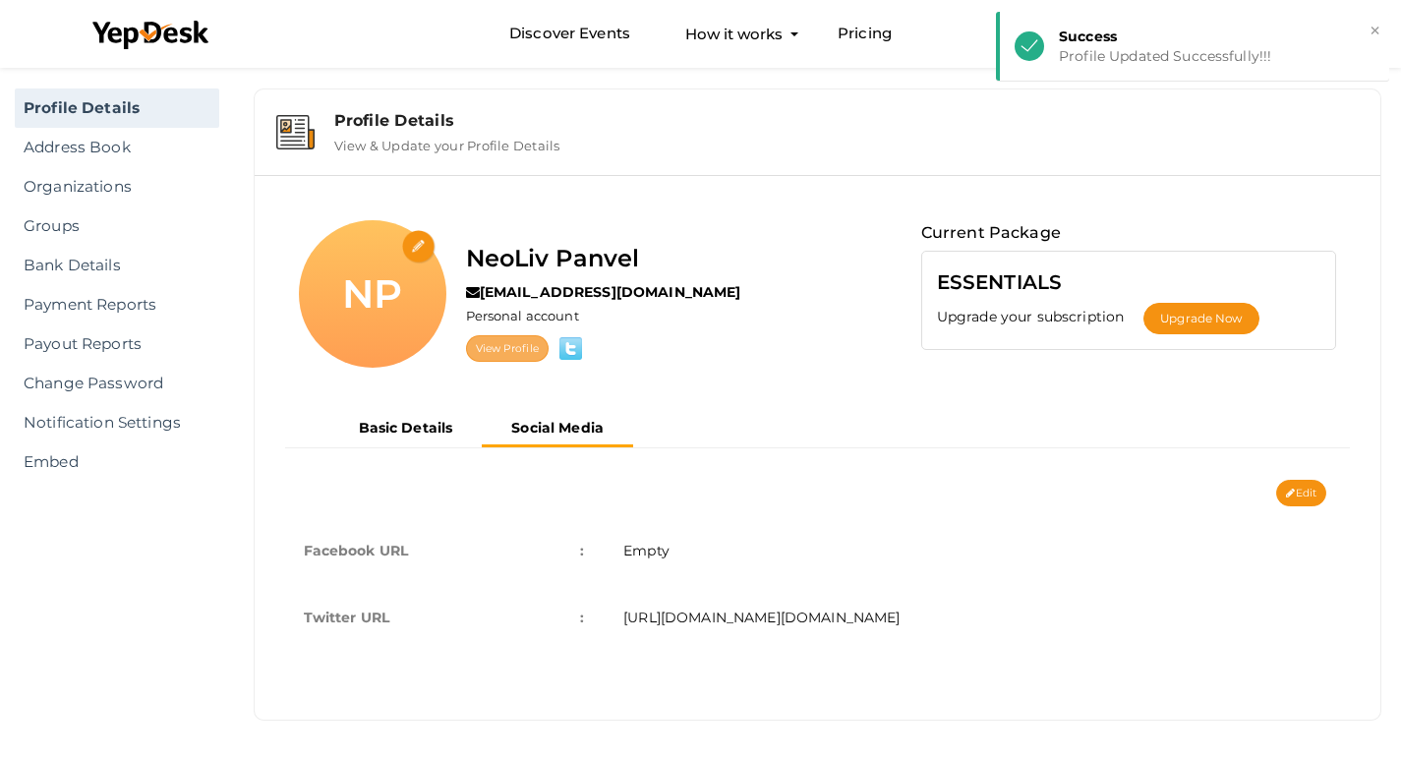
click at [497, 348] on link "View Profile" at bounding box center [507, 348] width 83 height 27
